Goal: Navigation & Orientation: Go to known website

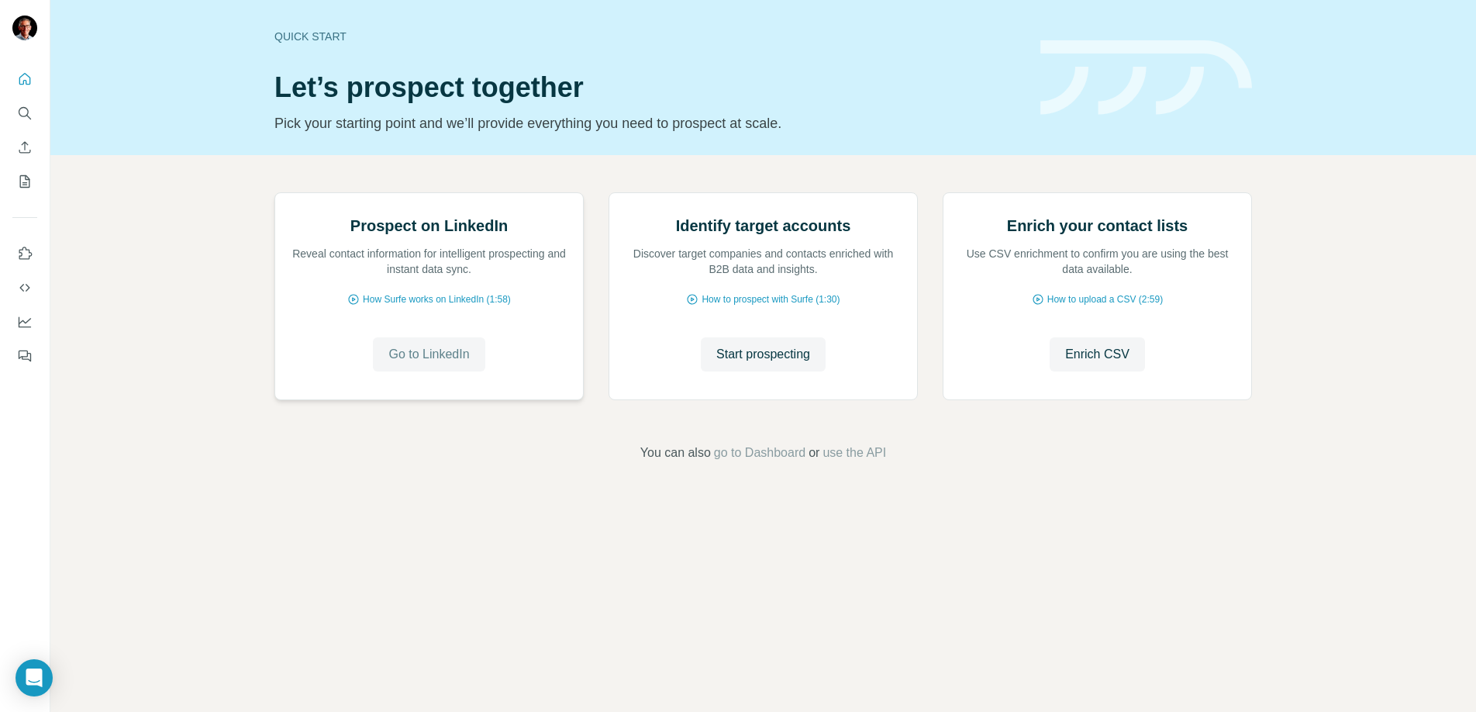
click at [422, 364] on span "Go to LinkedIn" at bounding box center [428, 354] width 81 height 19
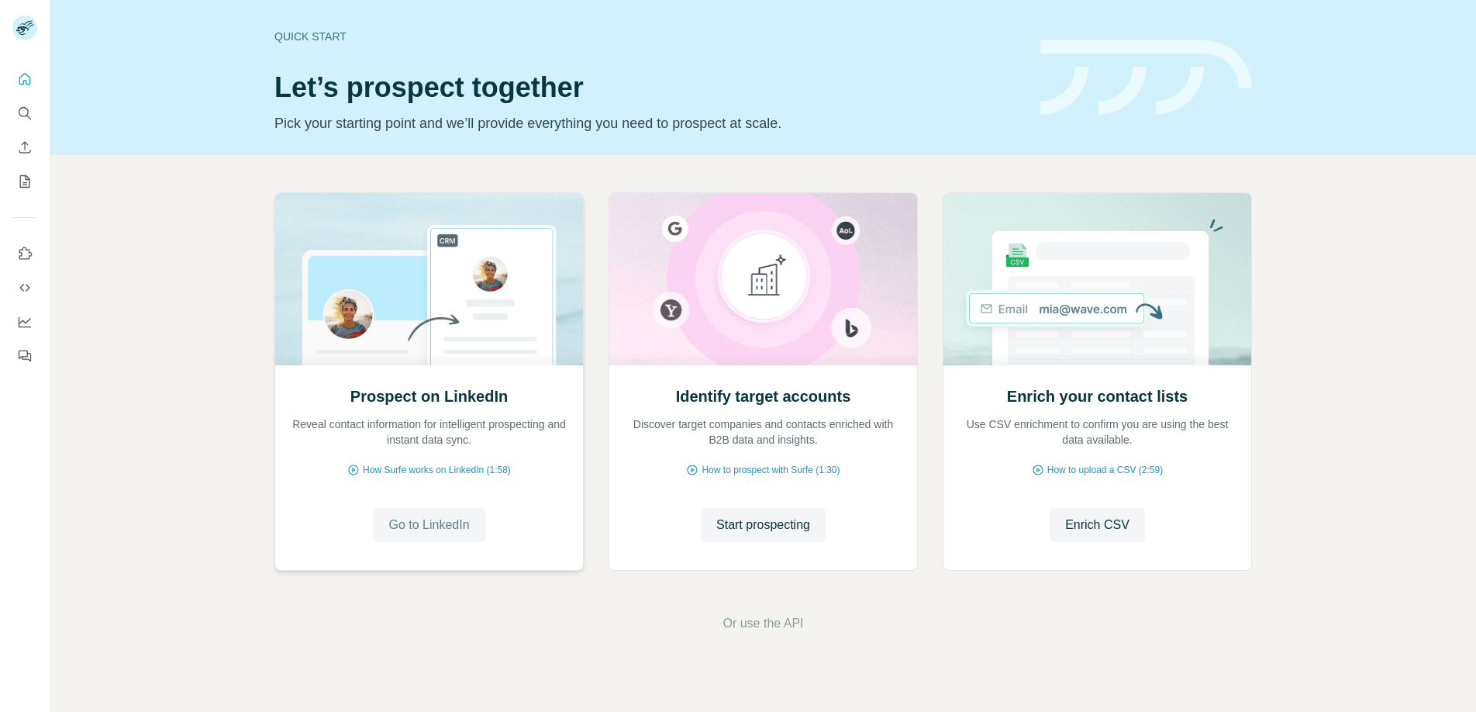
click at [436, 525] on span "Go to LinkedIn" at bounding box center [428, 525] width 81 height 19
